Goal: Feedback & Contribution: Submit feedback/report problem

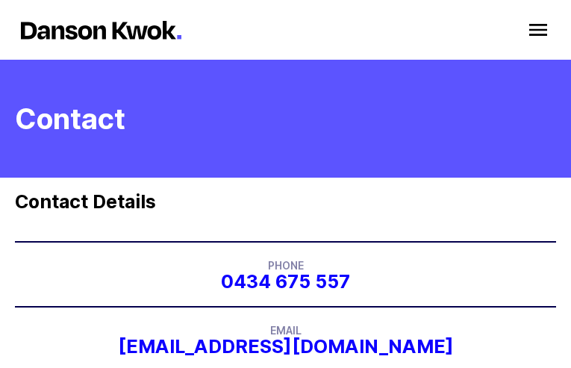
type input "N/A"
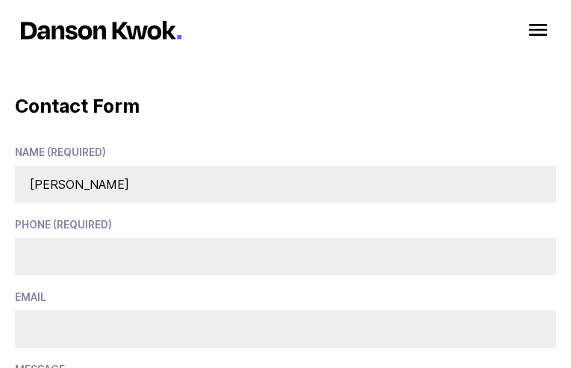
type input "[PERSON_NAME]"
type input "[PHONE_NUMBER]"
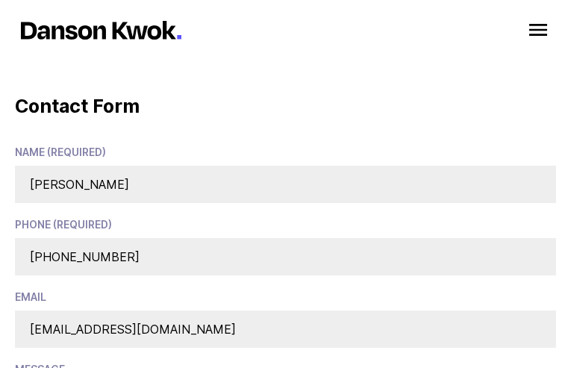
type input "[EMAIL_ADDRESS][DOMAIN_NAME]"
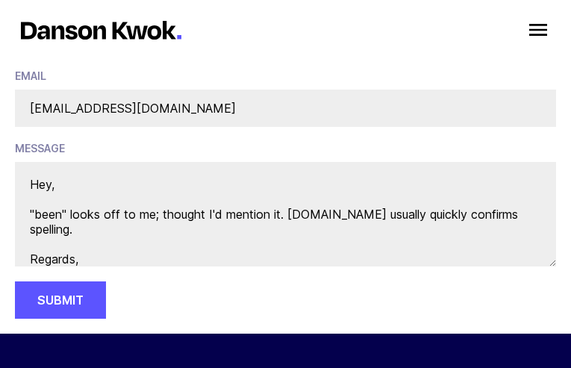
scroll to position [15, 0]
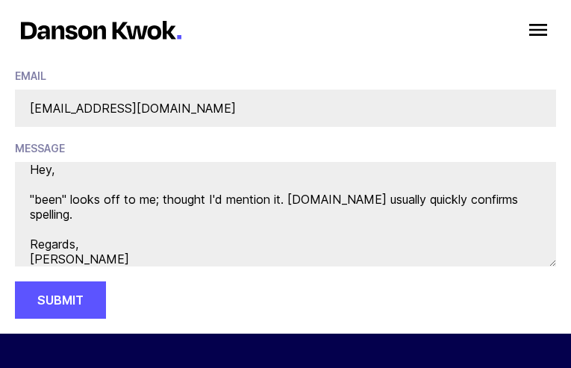
type textarea "Hey, "been" looks off to me; thought I'd mention it. [DOMAIN_NAME] usually quic…"
click at [15, 282] on button "Submit" at bounding box center [60, 300] width 91 height 37
